Goal: Task Accomplishment & Management: Manage account settings

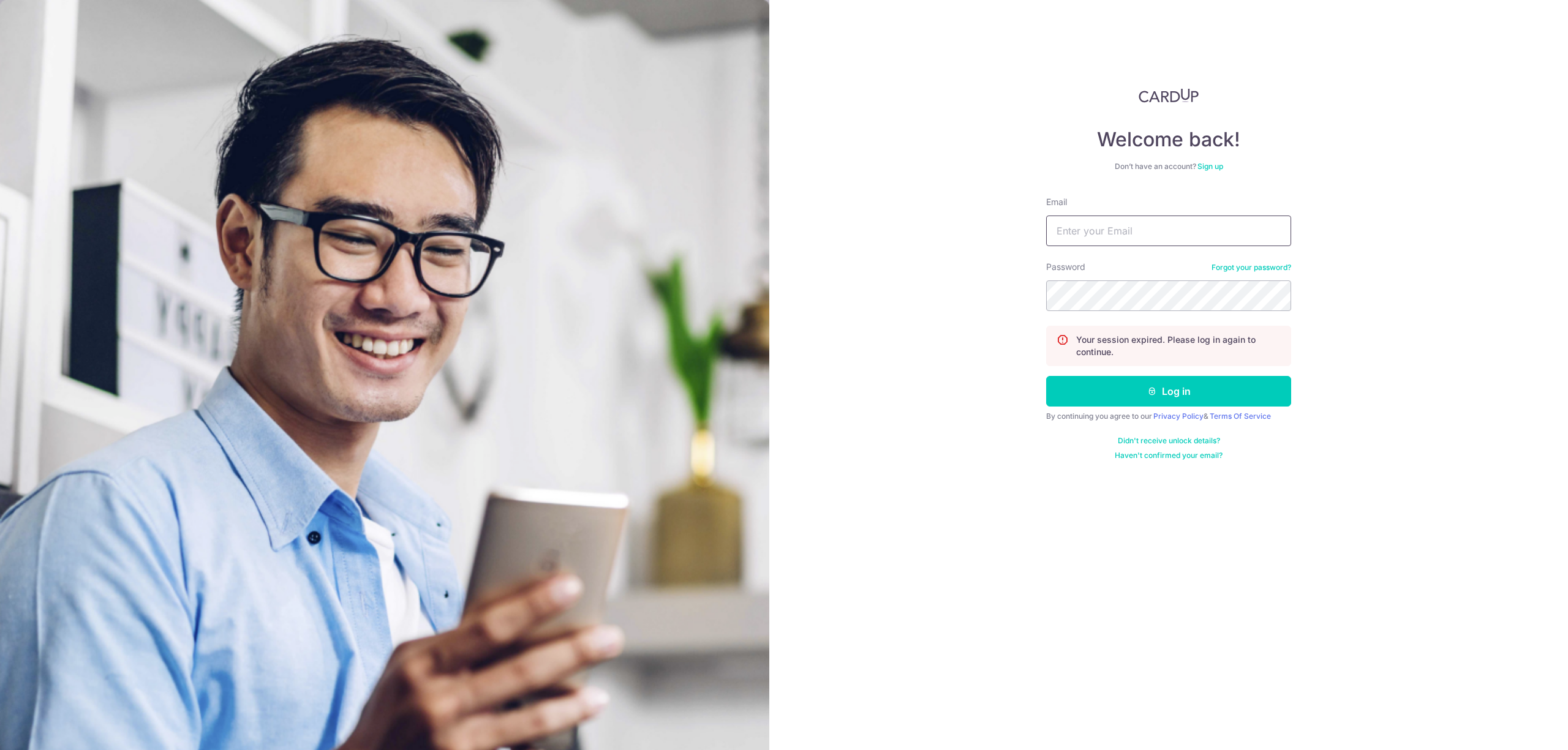
click at [1168, 231] on input "Email" at bounding box center [1168, 231] width 245 height 30
type input "[EMAIL_ADDRESS][DOMAIN_NAME]"
click at [1046, 376] on button "Log in" at bounding box center [1168, 391] width 245 height 30
click at [1135, 219] on input "Email" at bounding box center [1168, 231] width 245 height 30
type input "[EMAIL_ADDRESS][DOMAIN_NAME]"
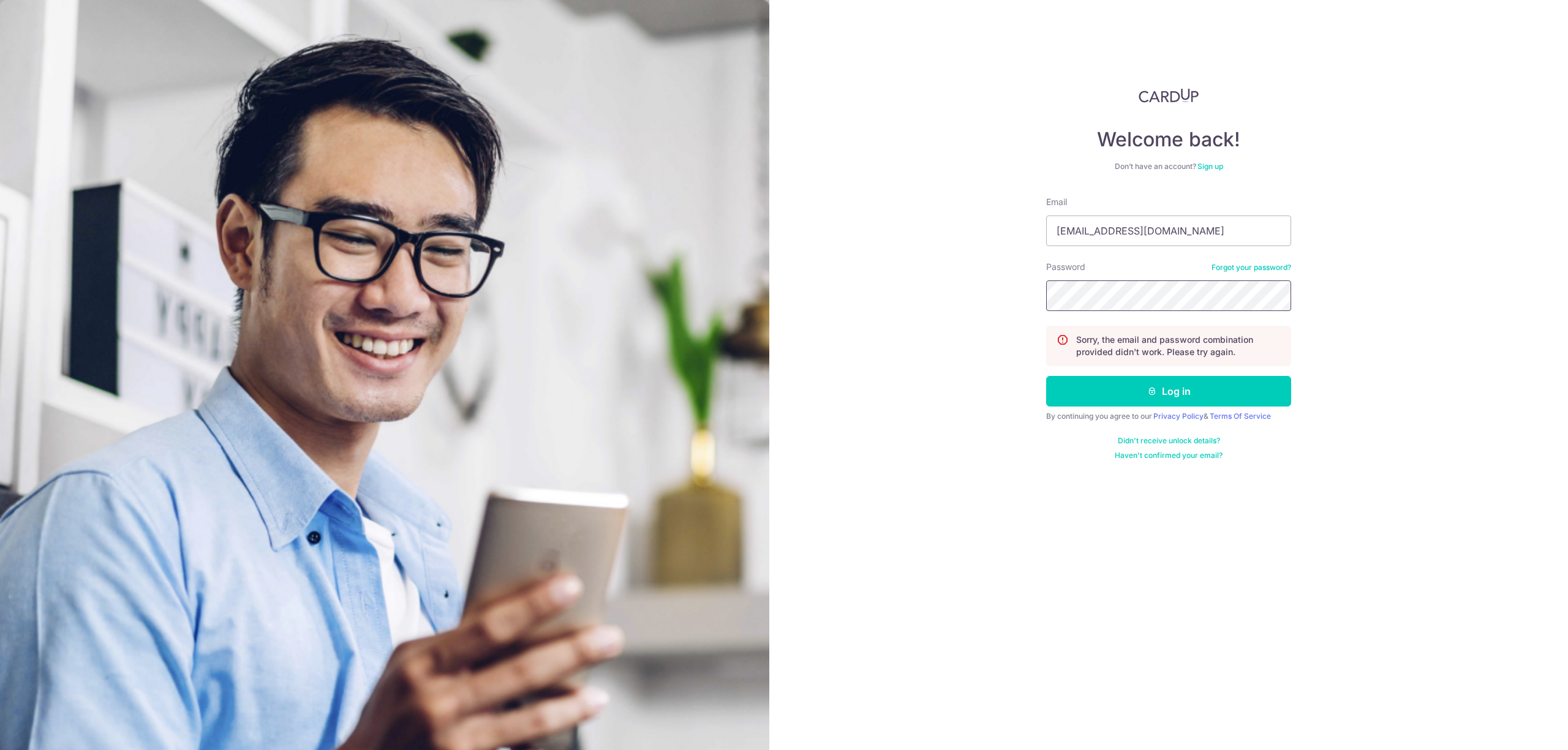
click at [1046, 376] on button "Log in" at bounding box center [1168, 391] width 245 height 30
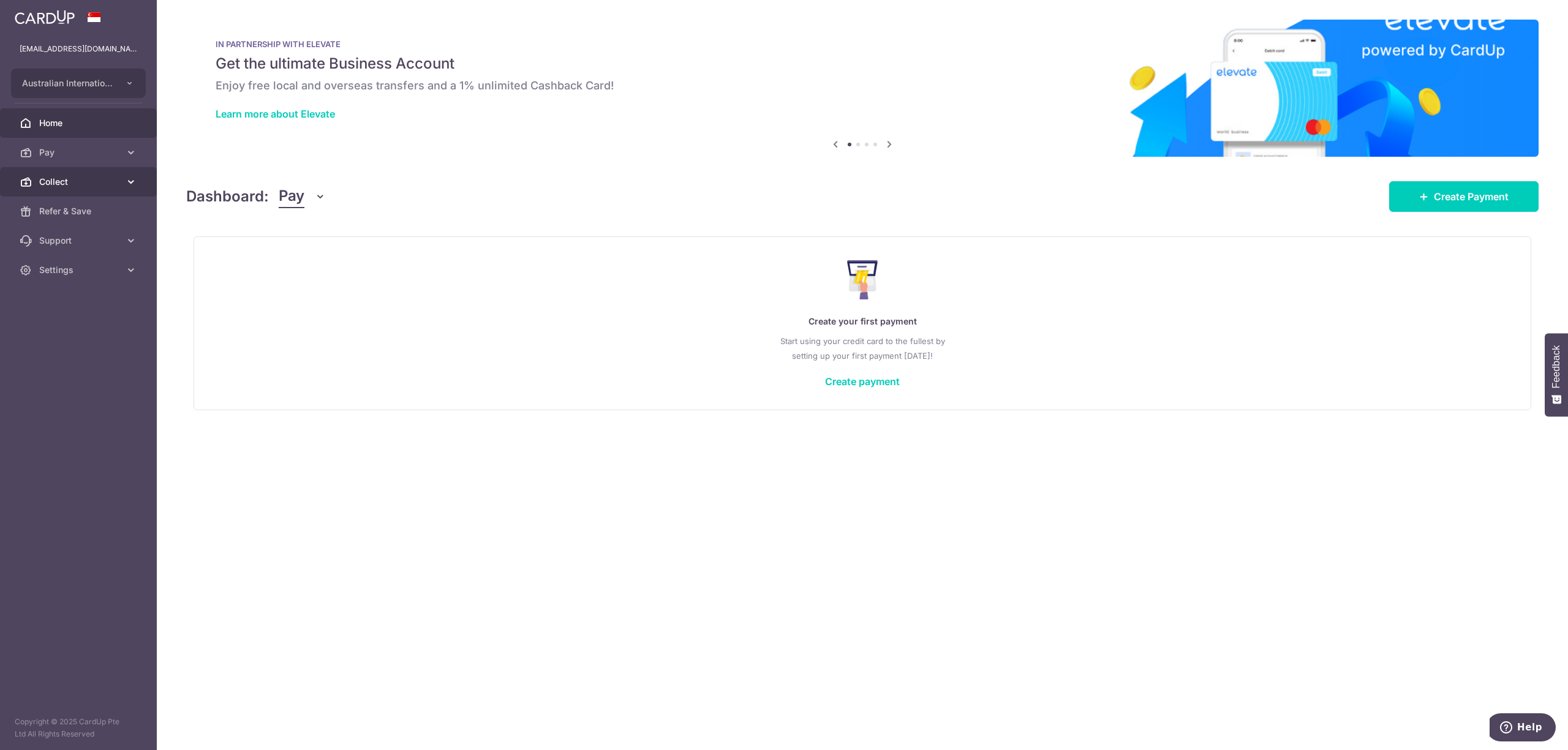
click at [57, 177] on span "Collect" at bounding box center [80, 181] width 81 height 12
drag, startPoint x: 64, startPoint y: 207, endPoint x: 35, endPoint y: 186, distance: 35.8
click at [64, 207] on span "Dashboard" at bounding box center [80, 211] width 81 height 12
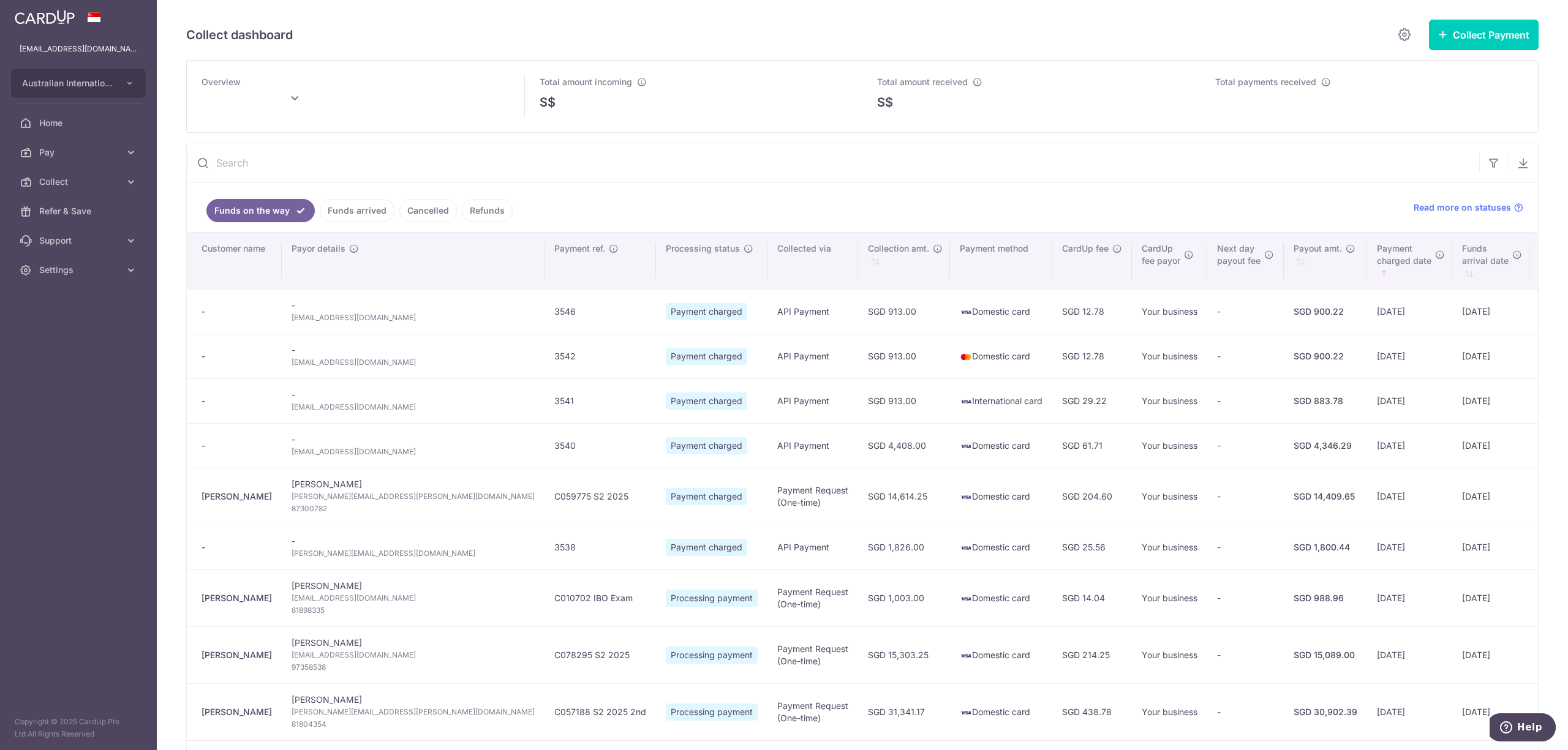
click at [338, 209] on link "Funds arrived" at bounding box center [357, 211] width 75 height 23
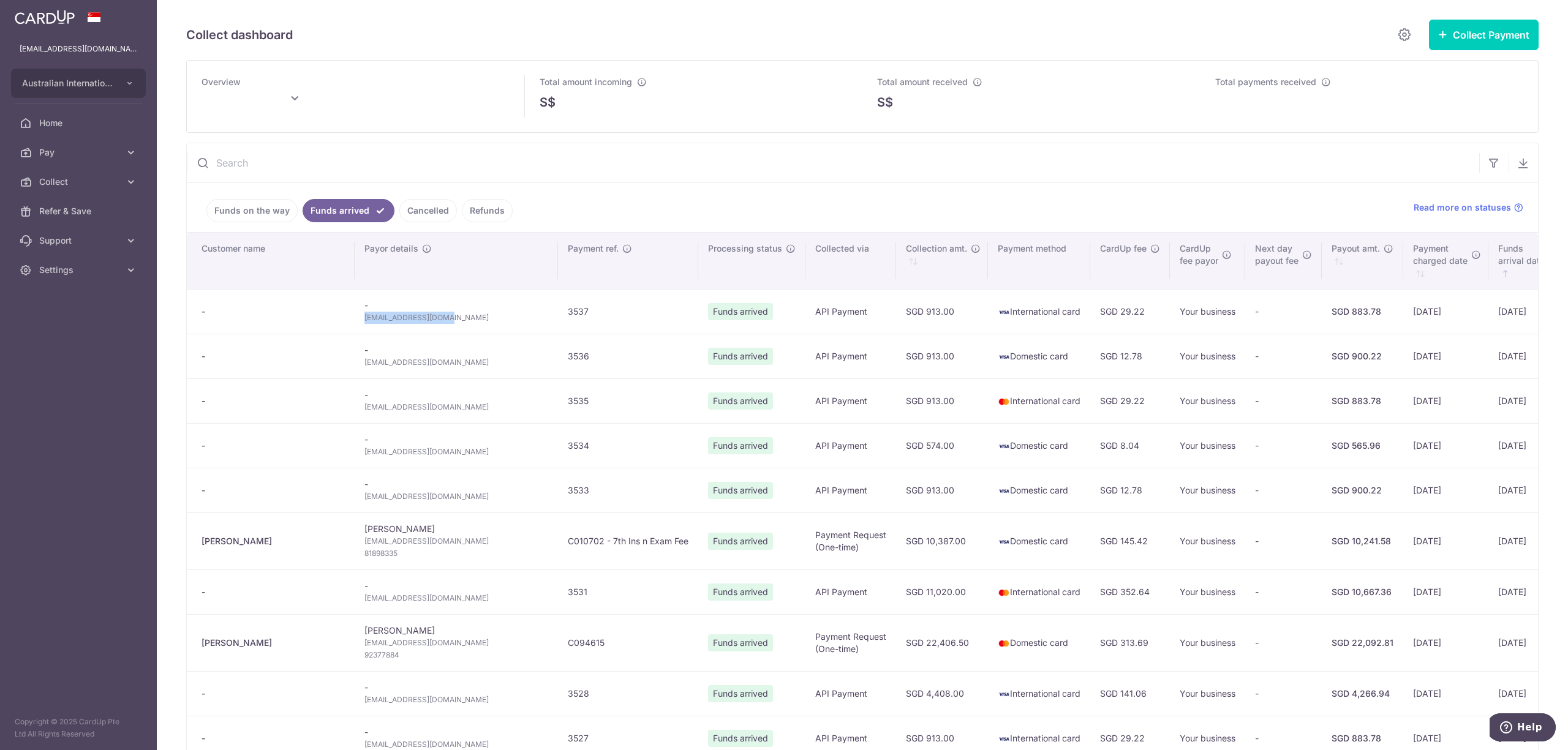
drag, startPoint x: 386, startPoint y: 318, endPoint x: 298, endPoint y: 322, distance: 88.1
click at [354, 322] on td "- bellin02@outlook.com" at bounding box center [456, 311] width 203 height 44
copy span "bellin02@outlook.com"
type input "September 2025"
click at [1090, 439] on td "SGD 8.04" at bounding box center [1130, 446] width 80 height 44
